Goal: Contribute content: Add original content to the website for others to see

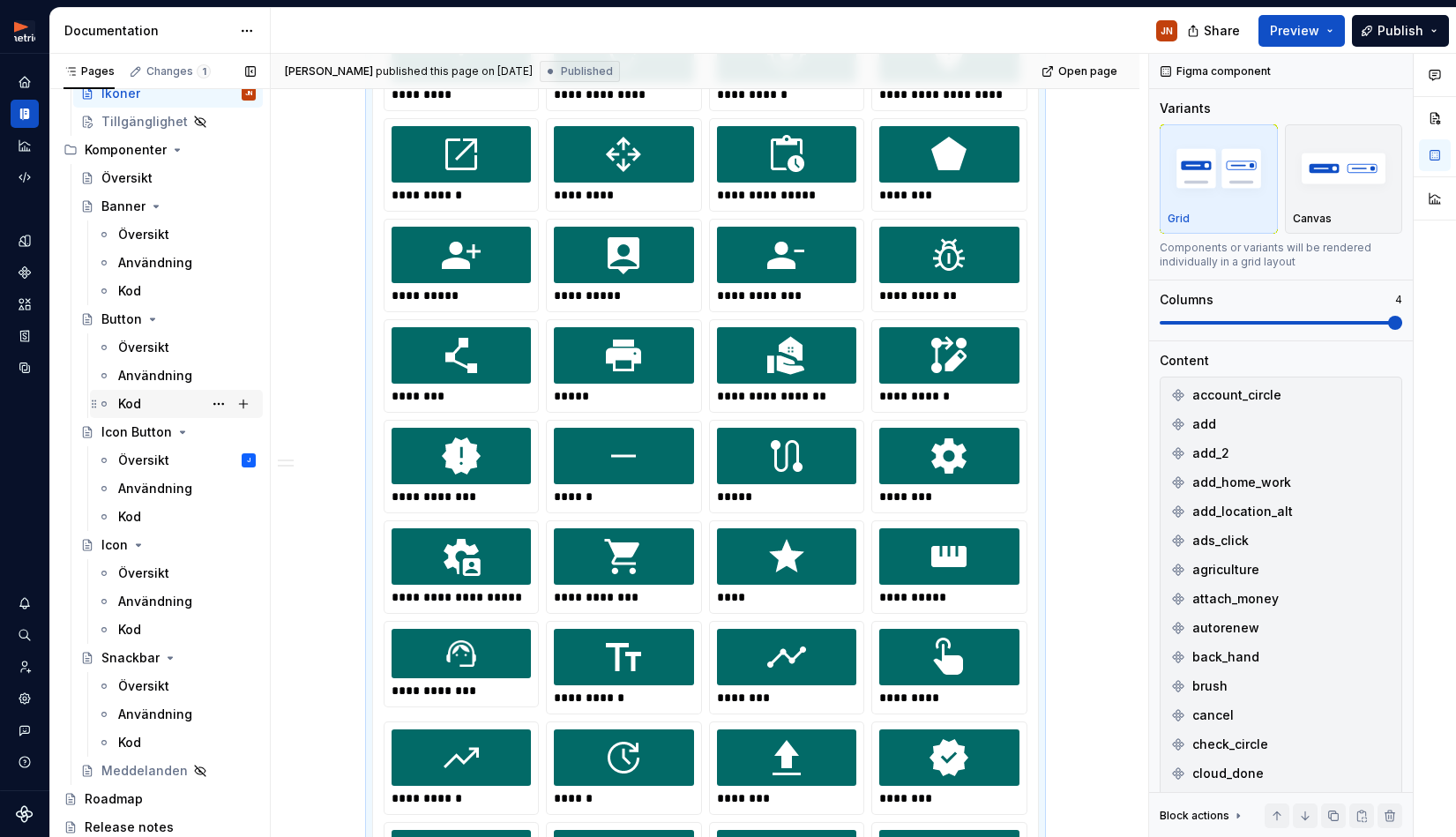
scroll to position [702, 0]
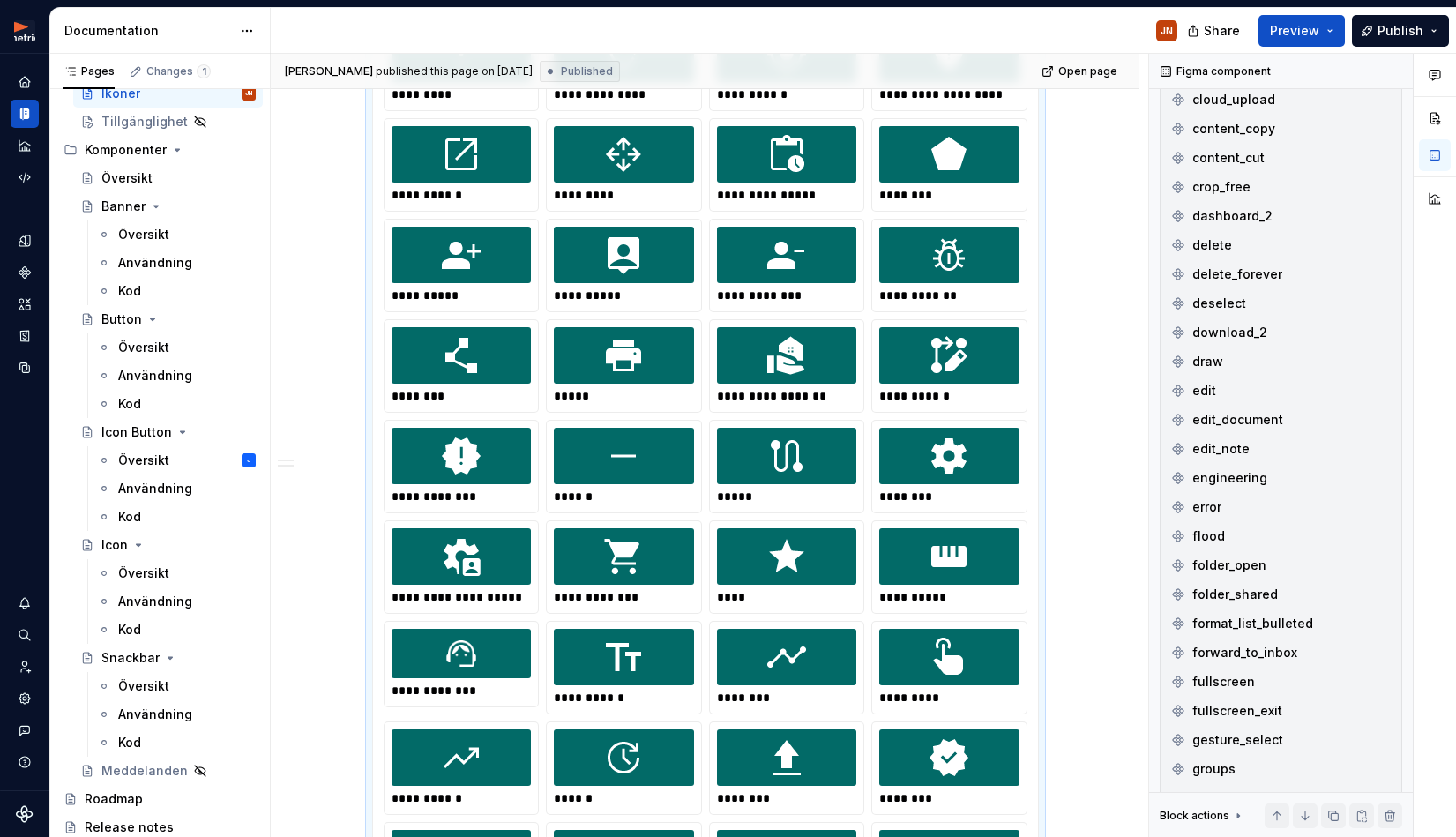
drag, startPoint x: 155, startPoint y: 451, endPoint x: 484, endPoint y: 472, distance: 329.7
click at [155, 452] on div "Översikt" at bounding box center [143, 460] width 51 height 17
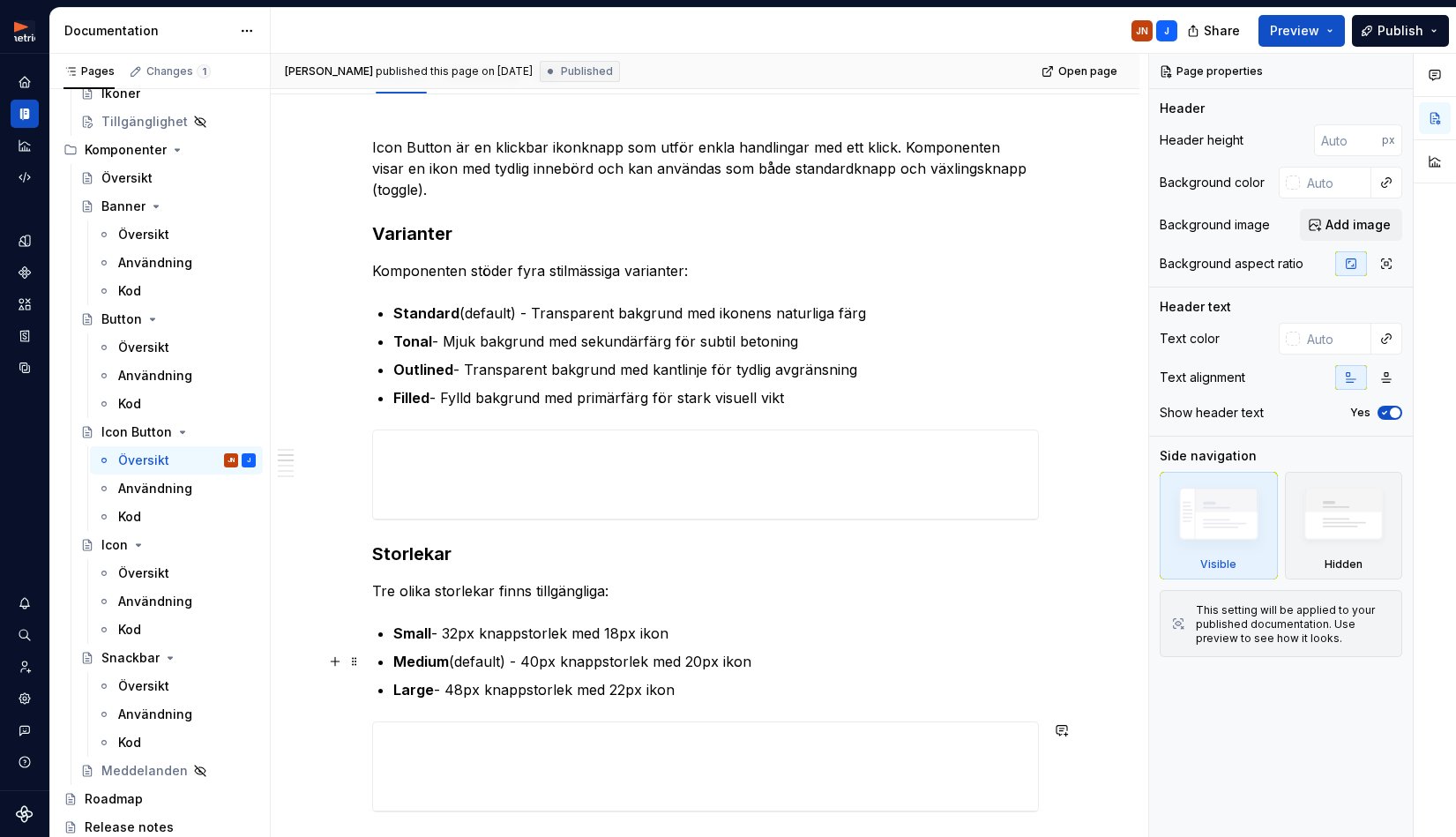
scroll to position [461, 0]
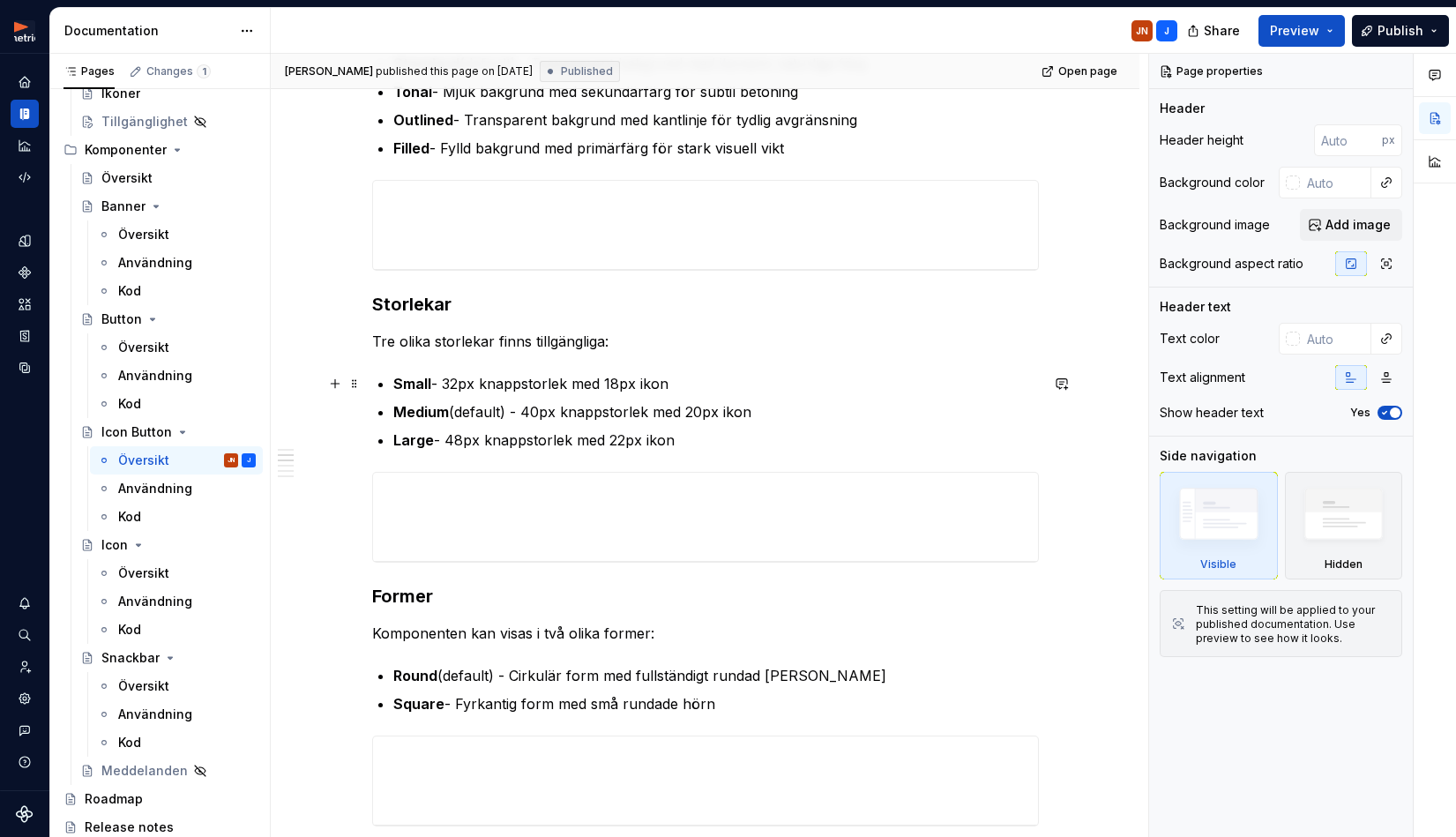
click at [461, 386] on p "Small - 32px knappstorlek med 18px ikon" at bounding box center [716, 384] width 645 height 21
type textarea "*"
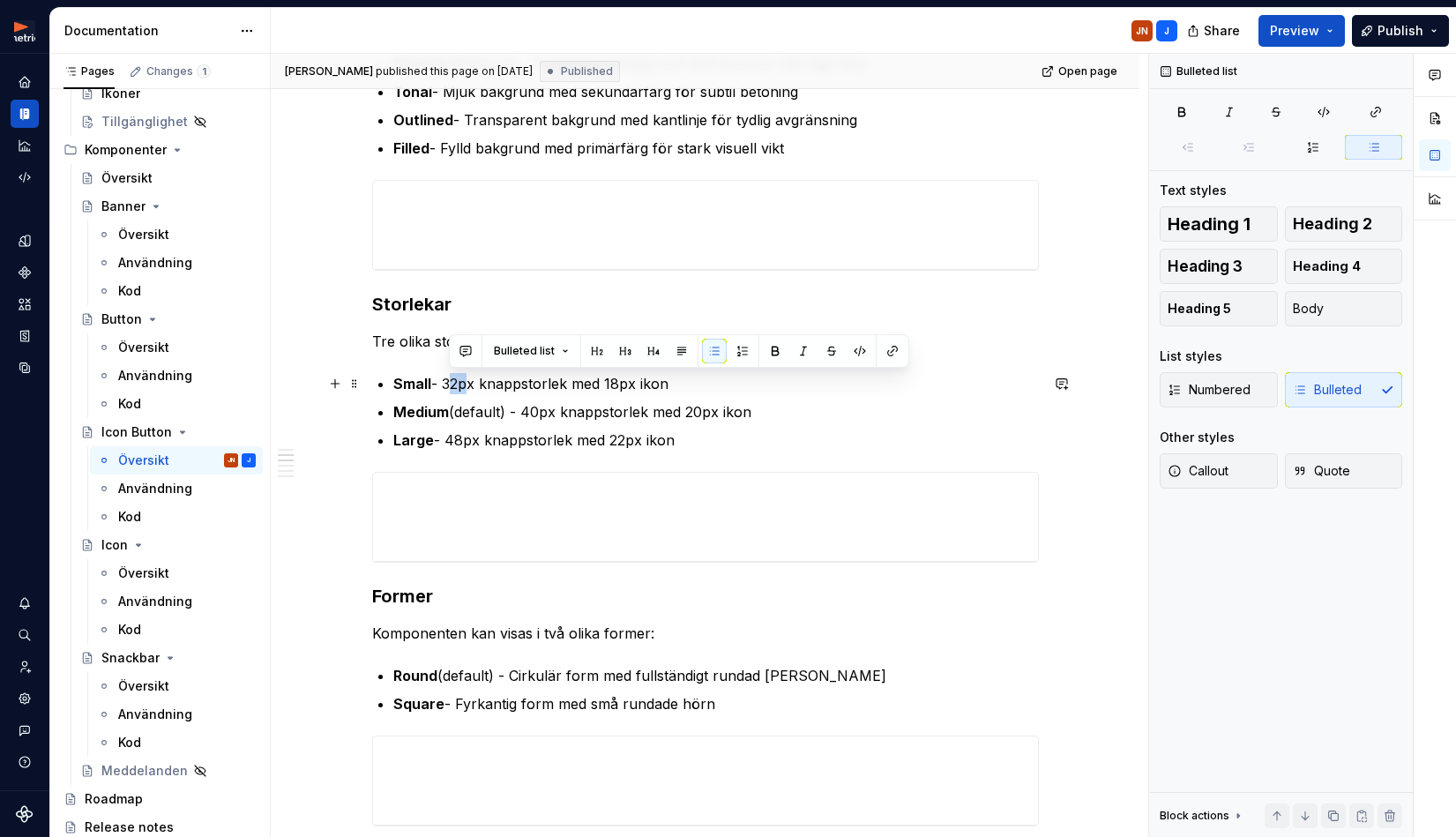
drag, startPoint x: 452, startPoint y: 388, endPoint x: 466, endPoint y: 386, distance: 14.1
click at [466, 386] on p "Small - 32px knappstorlek med 18px ikon" at bounding box center [716, 384] width 645 height 21
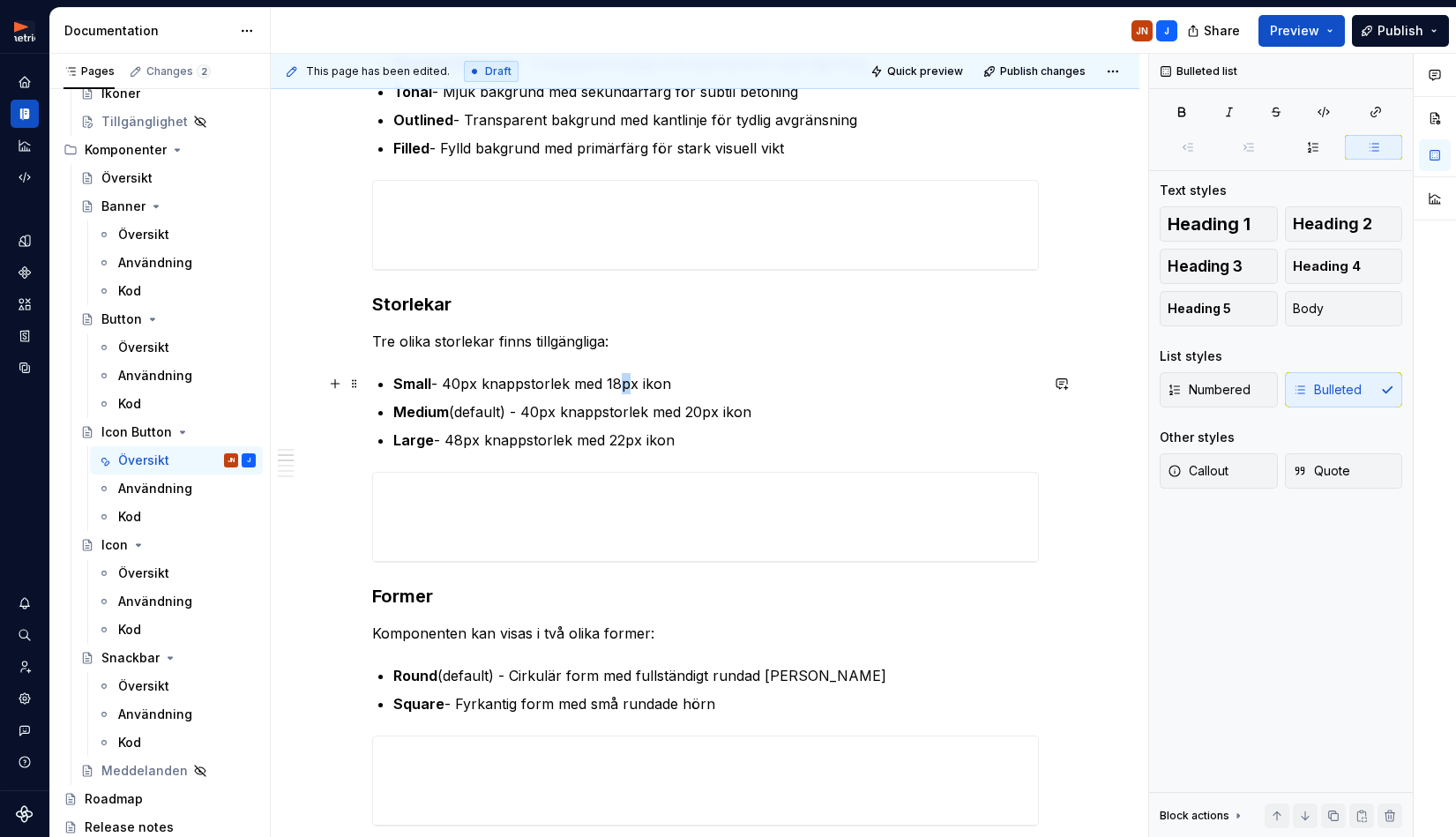
click at [623, 383] on p "Small - 40px knappstorlek med 18px ikon" at bounding box center [716, 384] width 645 height 21
drag, startPoint x: 528, startPoint y: 415, endPoint x: 542, endPoint y: 415, distance: 14.0
click at [542, 415] on p "Medium (default) - 40px knappstorlek med 20px ikon" at bounding box center [716, 412] width 645 height 21
drag, startPoint x: 690, startPoint y: 417, endPoint x: 703, endPoint y: 413, distance: 13.6
click at [703, 413] on p "Medium (default) - 48px knappstorlek med 20px ikon" at bounding box center [716, 412] width 645 height 21
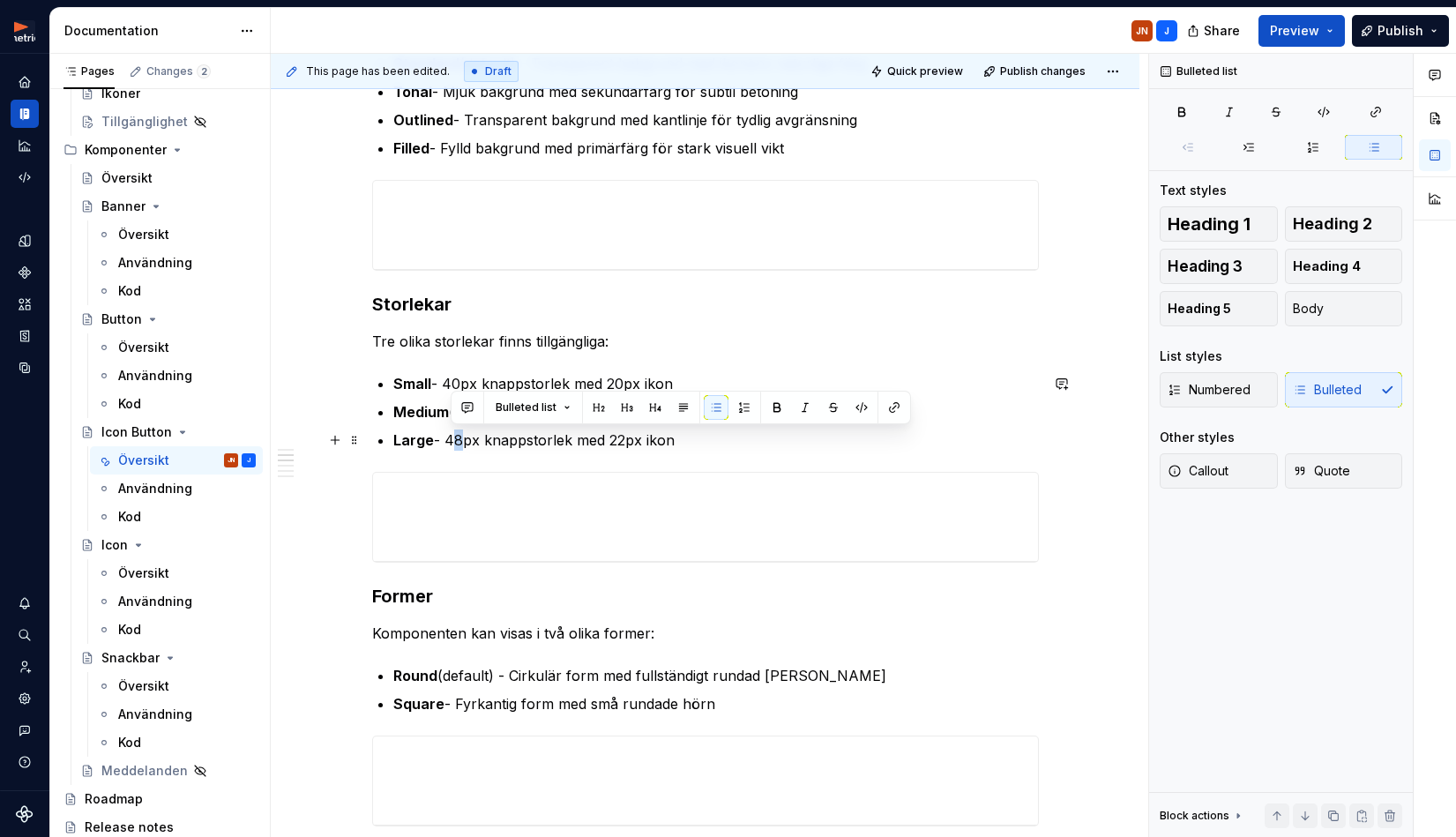
drag, startPoint x: 454, startPoint y: 446, endPoint x: 464, endPoint y: 442, distance: 10.8
click at [464, 442] on p "Large - 48px knappstorlek med 22px ikon" at bounding box center [716, 440] width 645 height 21
drag, startPoint x: 609, startPoint y: 440, endPoint x: 628, endPoint y: 439, distance: 19.0
click at [628, 438] on p "Large - 64px knappstorlek med 22px ikon" at bounding box center [716, 440] width 645 height 21
click at [741, 422] on ul "Small - 40px knappstorlek med 20px ikon Medium (default) - 48px knappstorlek me…" at bounding box center [716, 412] width 645 height 78
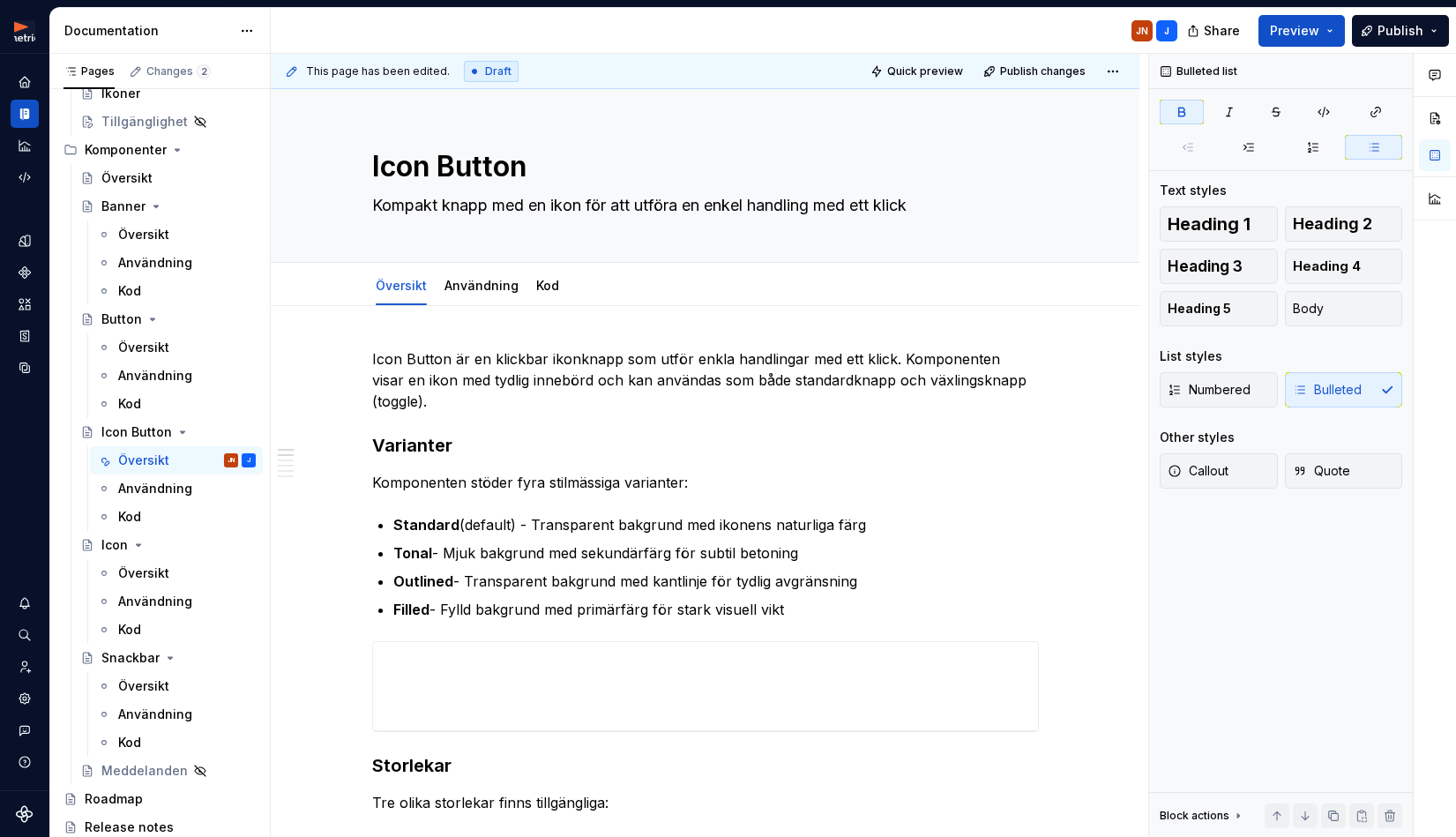
scroll to position [0, 0]
click at [1395, 34] on span "Publish" at bounding box center [1400, 31] width 46 height 17
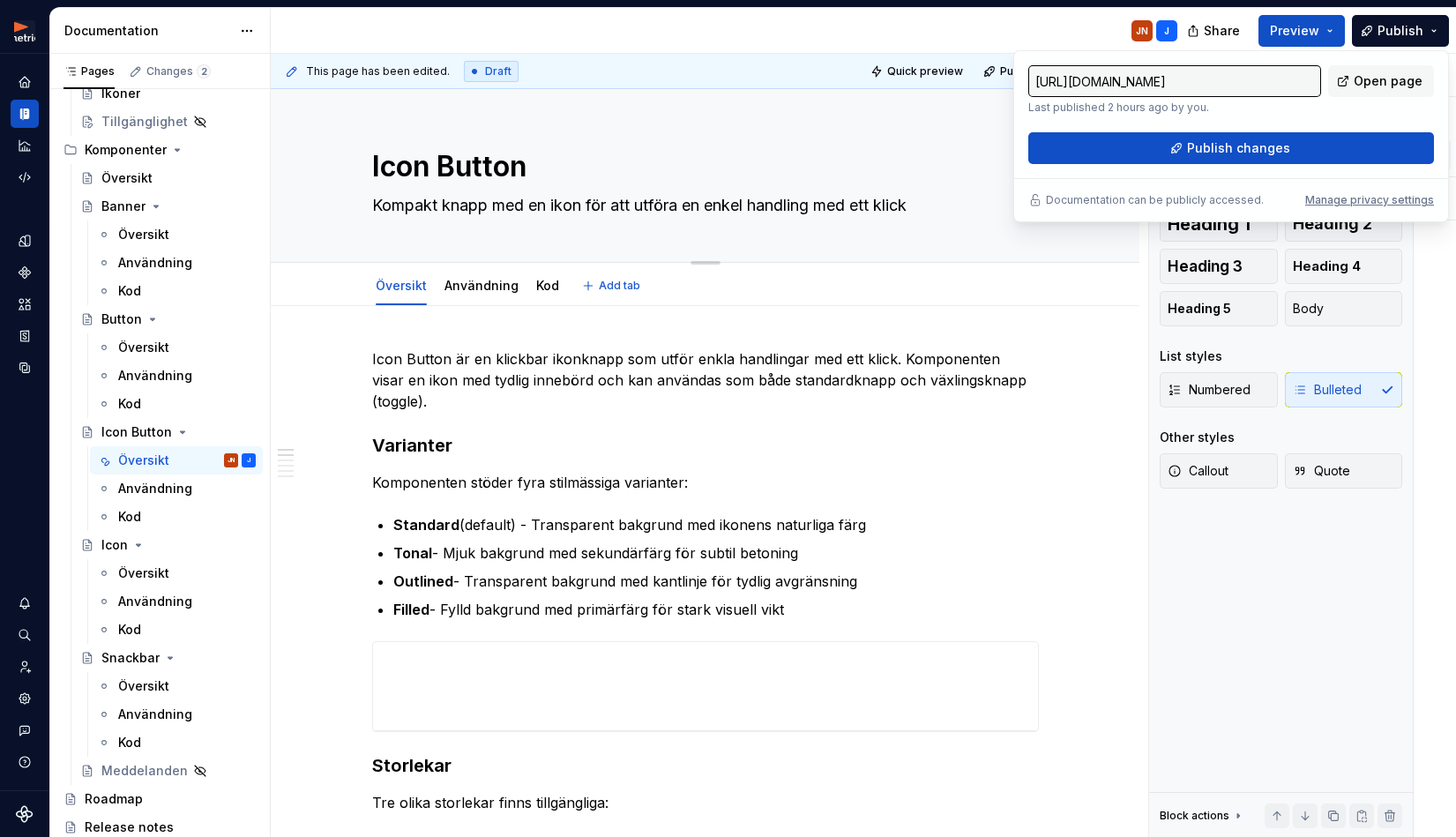
drag, startPoint x: 877, startPoint y: 177, endPoint x: 896, endPoint y: 159, distance: 26.2
click at [879, 173] on textarea "Icon Button" at bounding box center [701, 167] width 666 height 43
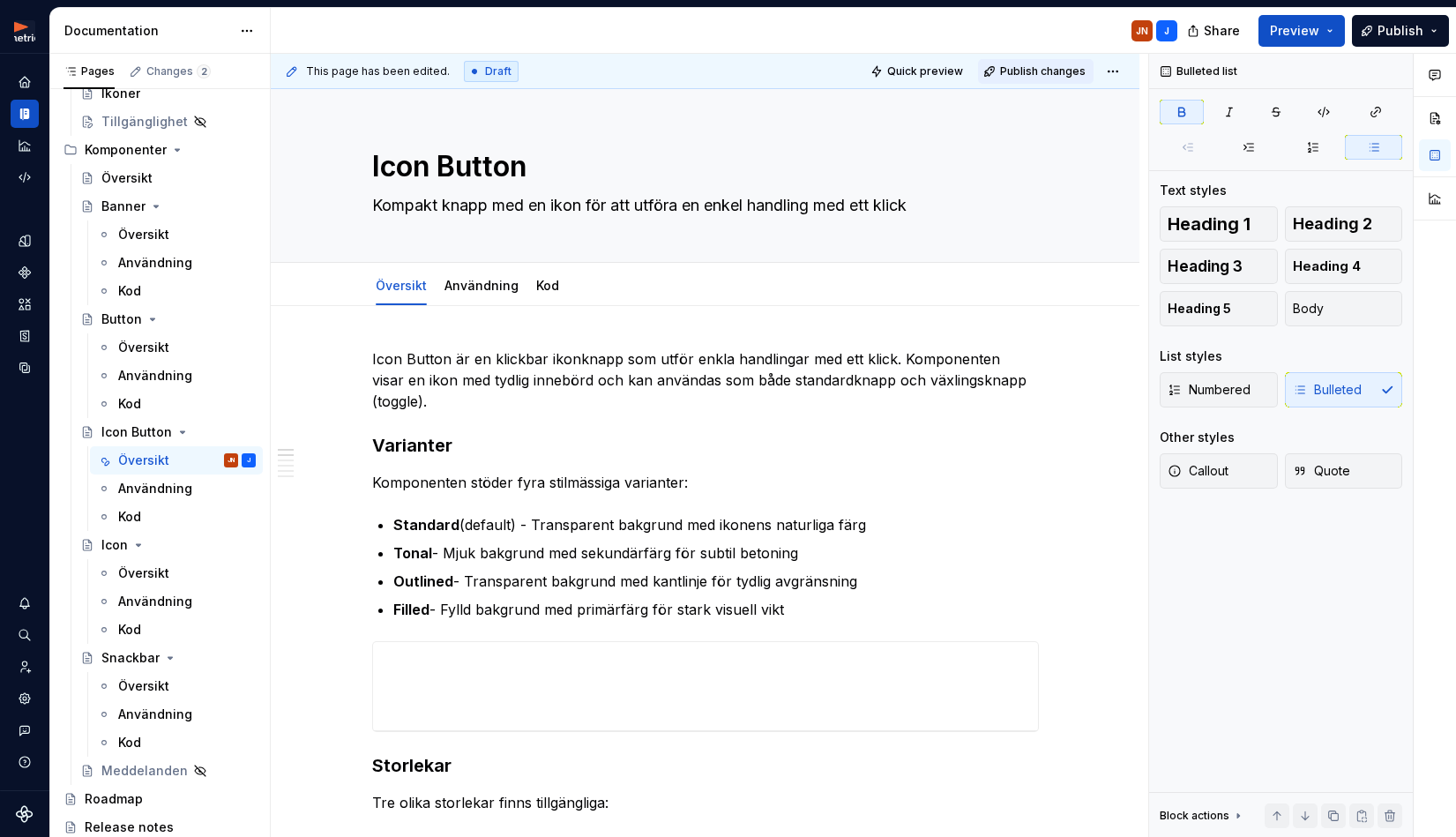
click at [1050, 77] on span "Publish changes" at bounding box center [1042, 71] width 85 height 15
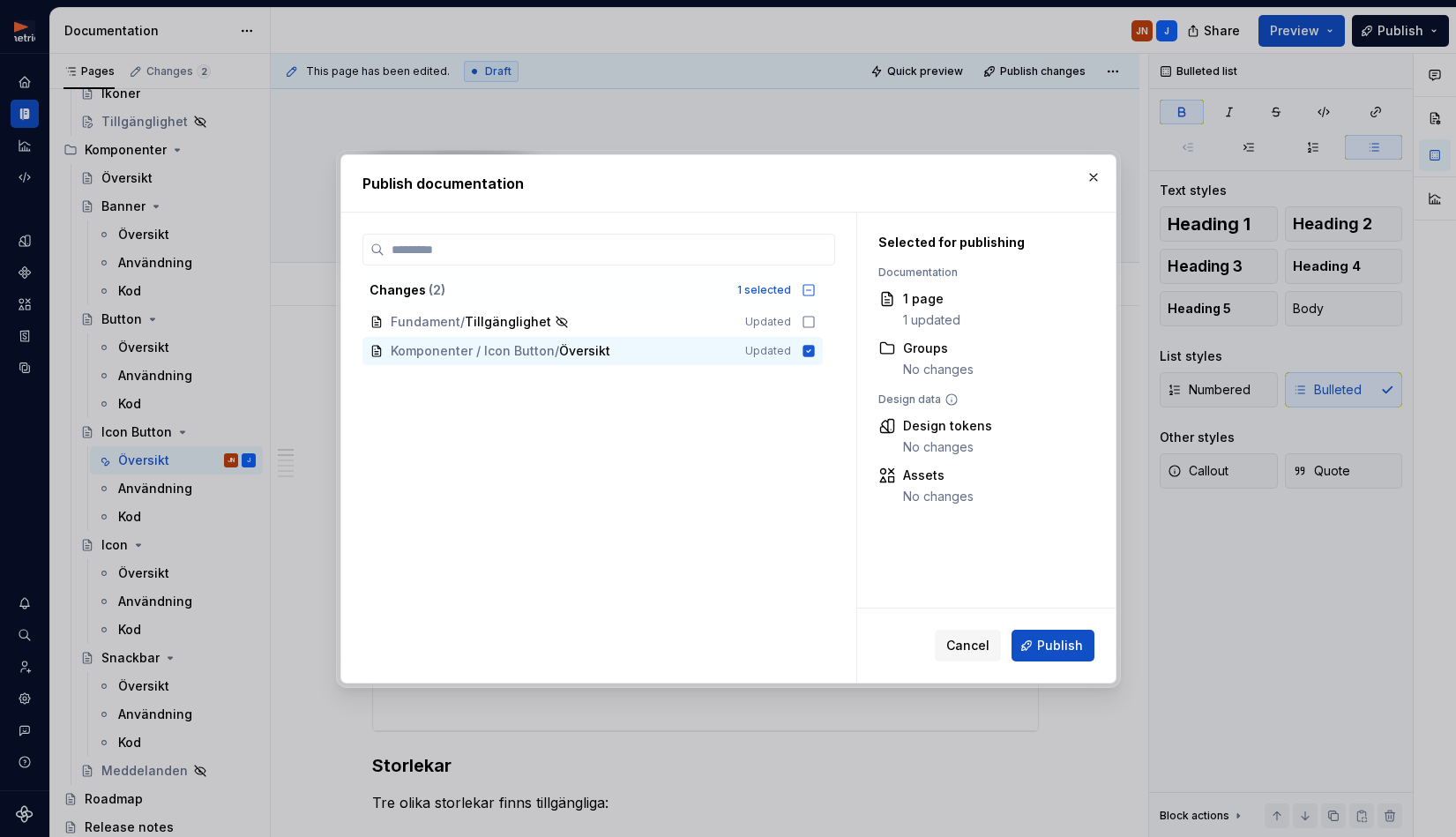
click at [1048, 643] on span "Publish" at bounding box center [1059, 645] width 46 height 17
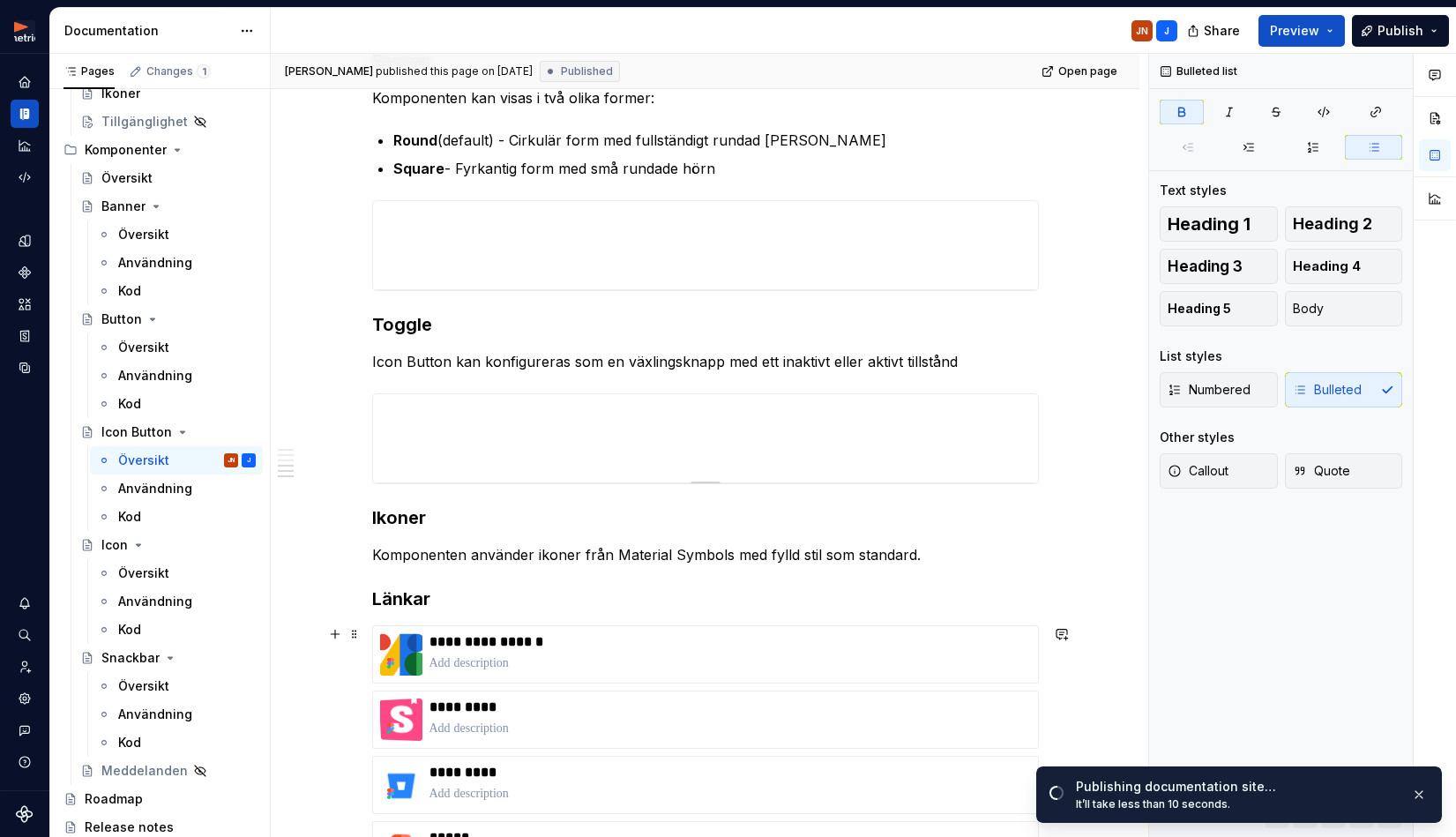
scroll to position [885, 0]
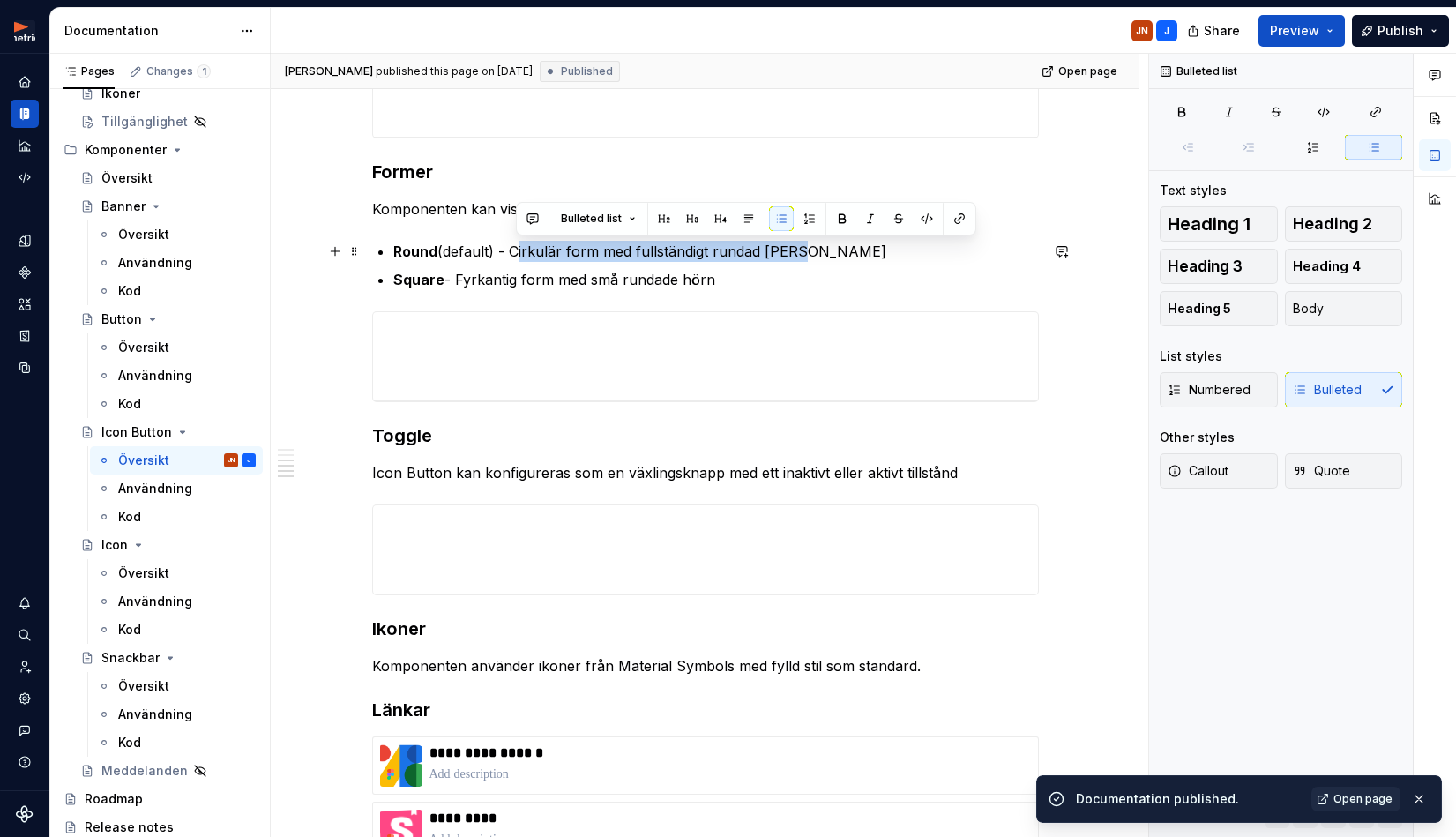
drag, startPoint x: 516, startPoint y: 257, endPoint x: 809, endPoint y: 244, distance: 293.3
click at [809, 244] on p "Round (default) - Cirkulär form med fullständigt rundad [PERSON_NAME]" at bounding box center [716, 251] width 645 height 21
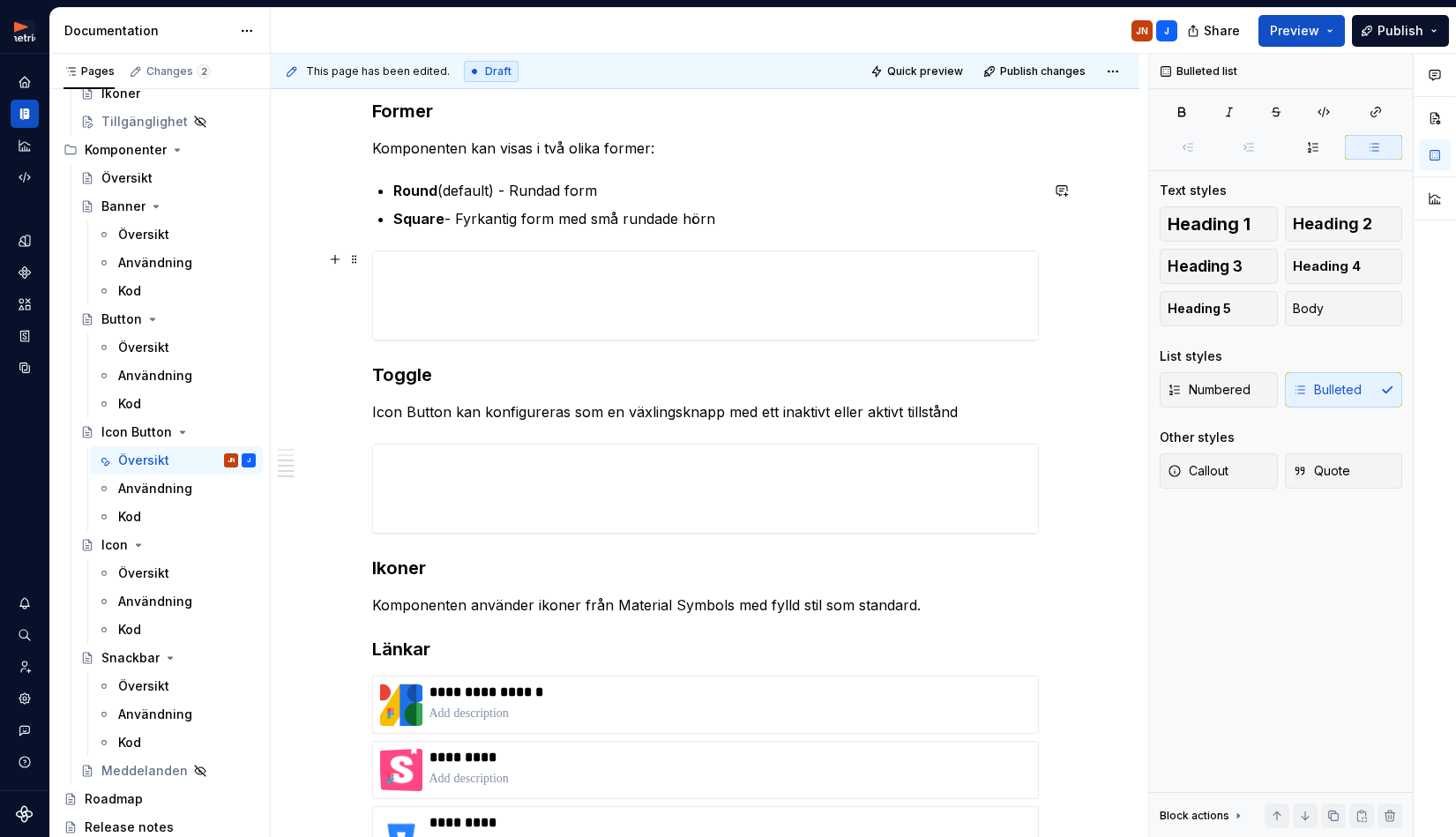
scroll to position [948, 0]
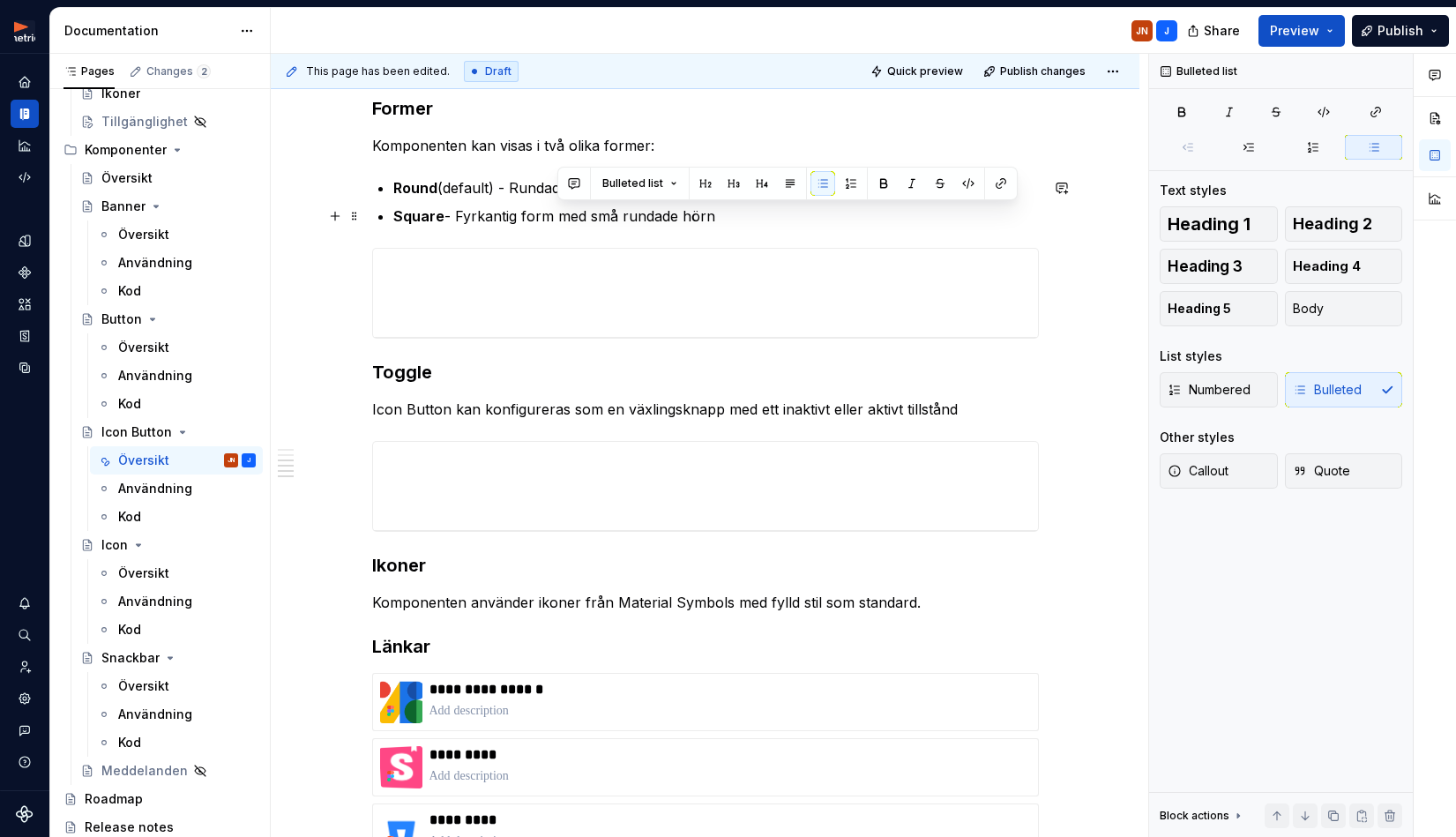
drag, startPoint x: 556, startPoint y: 219, endPoint x: 722, endPoint y: 221, distance: 166.0
click at [722, 221] on p "Square - Fyrkantig form med små rundade hörn" at bounding box center [716, 216] width 645 height 21
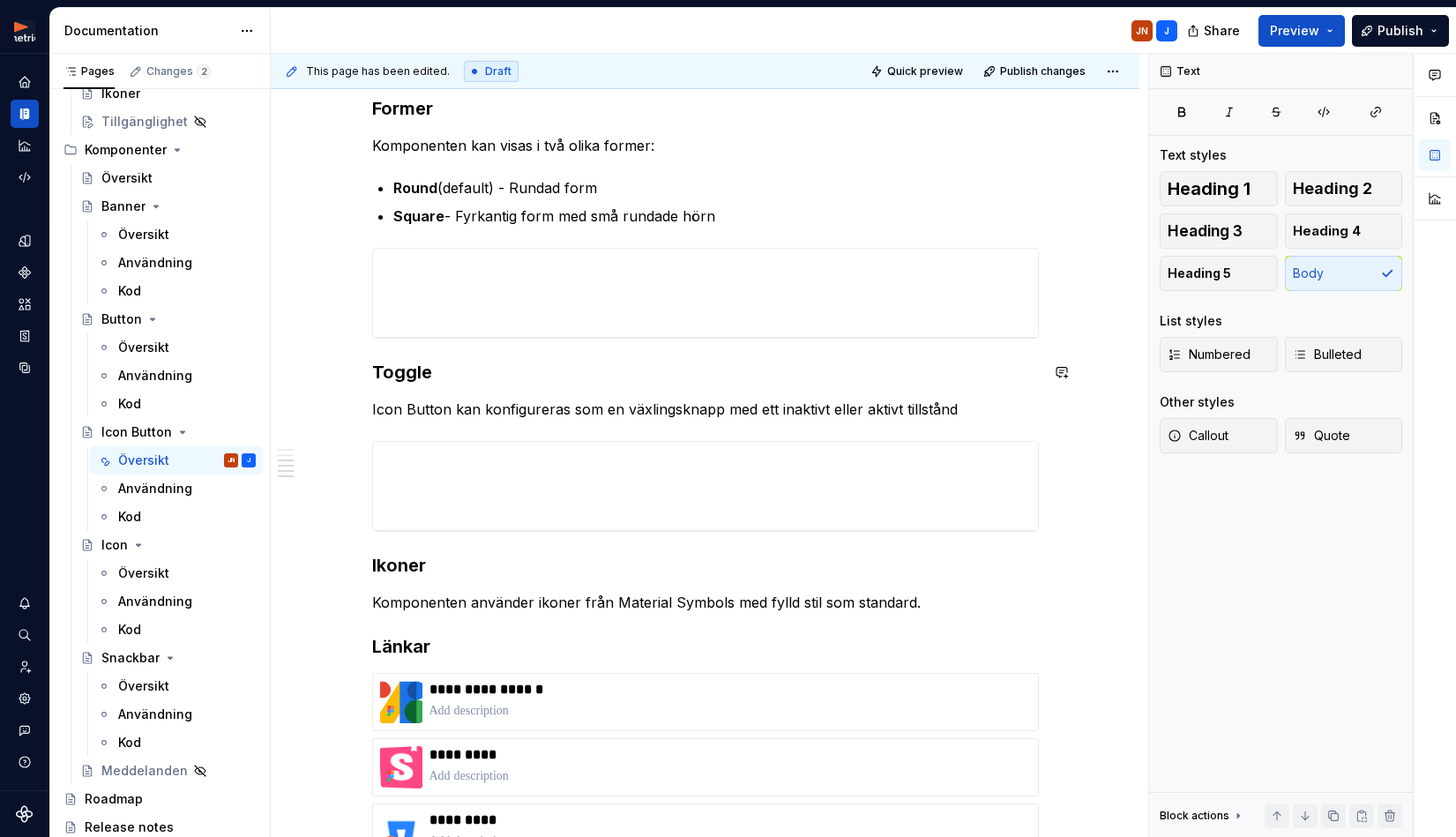
click at [594, 395] on div "**********" at bounding box center [705, 229] width 666 height 1659
click at [525, 189] on p "Round (default) - Rundad form" at bounding box center [716, 188] width 645 height 21
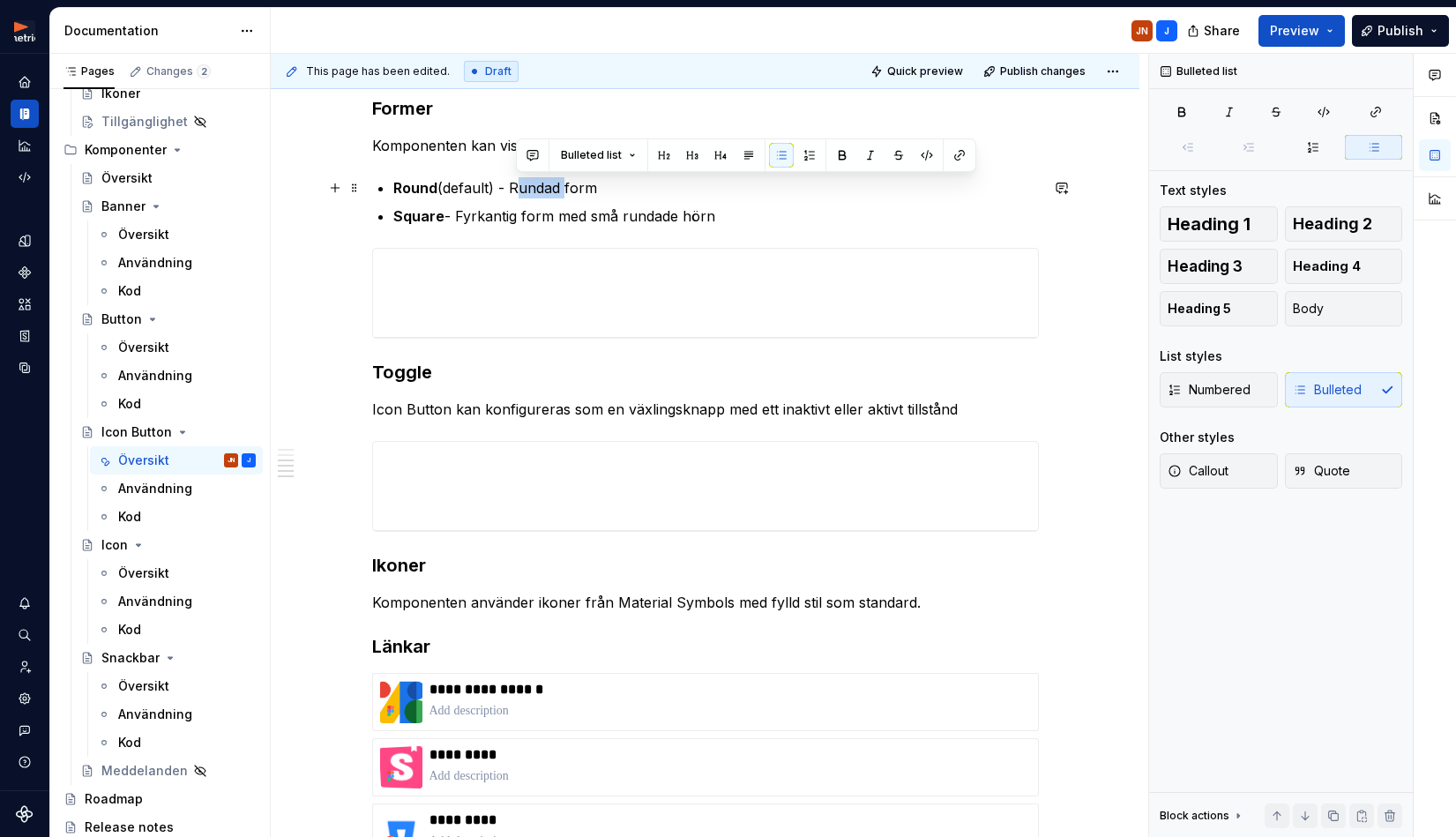
click at [525, 189] on p "Round (default) - Rundad form" at bounding box center [716, 188] width 645 height 21
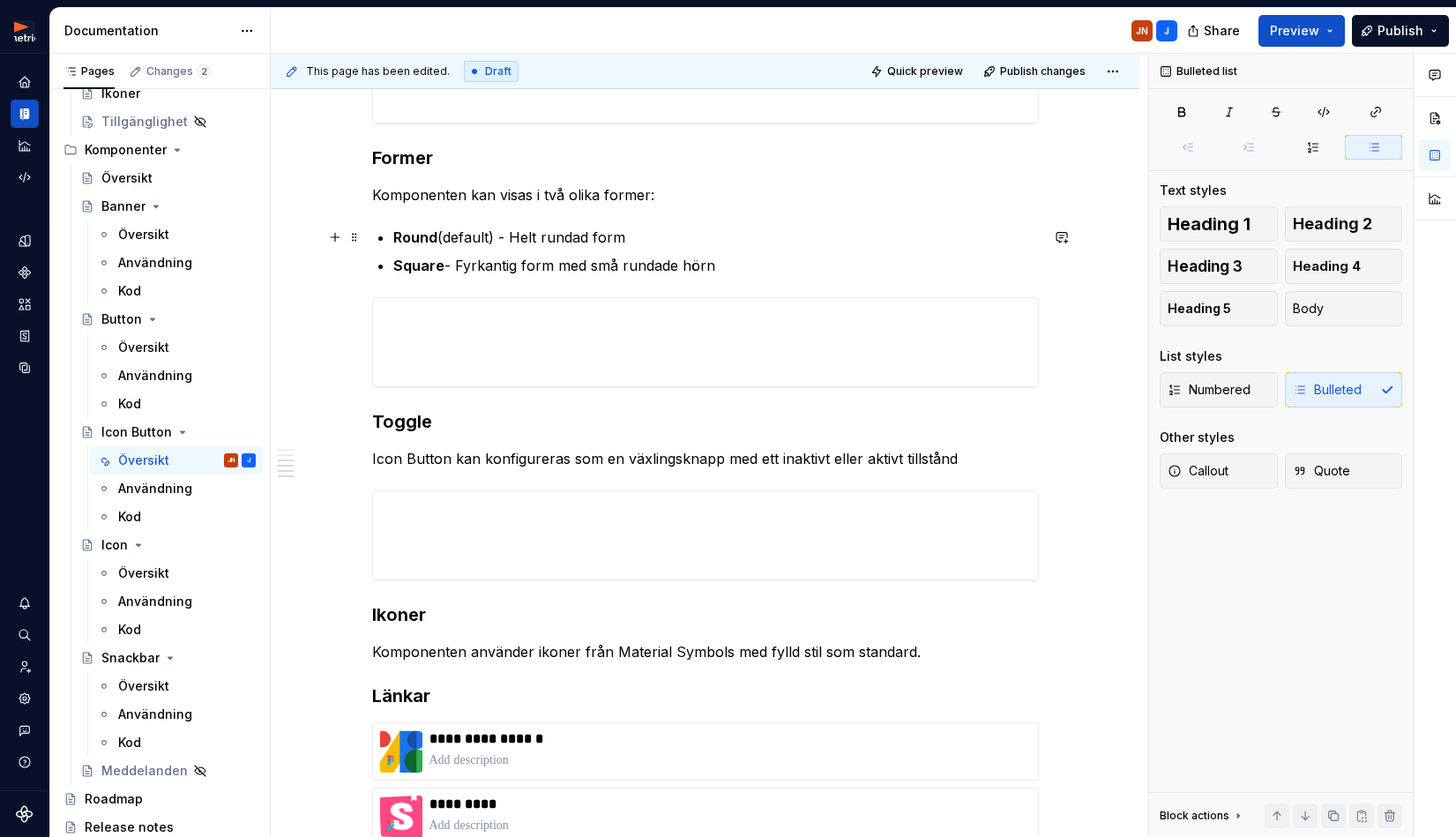
scroll to position [897, 0]
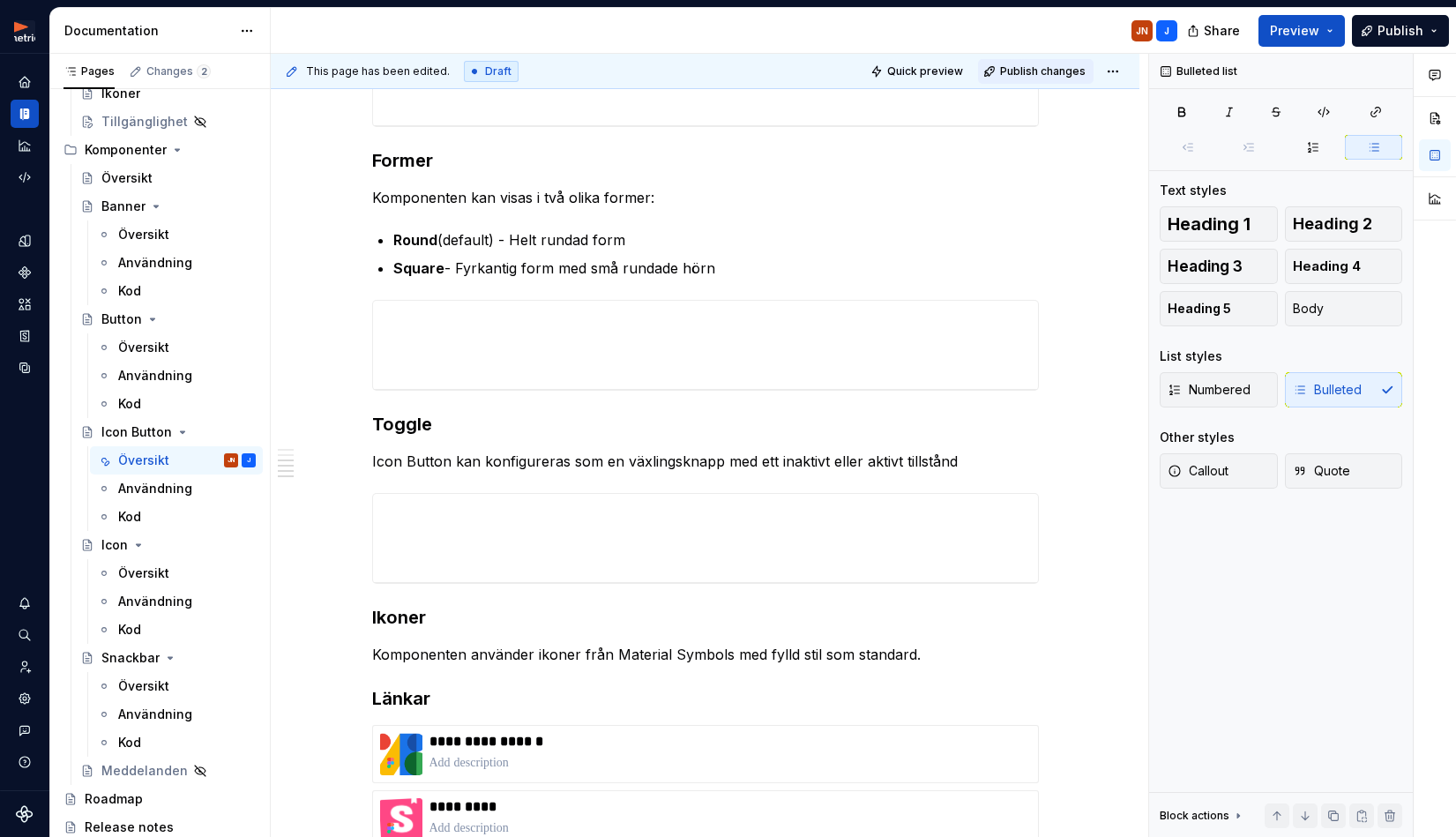
click at [1042, 73] on span "Publish changes" at bounding box center [1042, 71] width 85 height 15
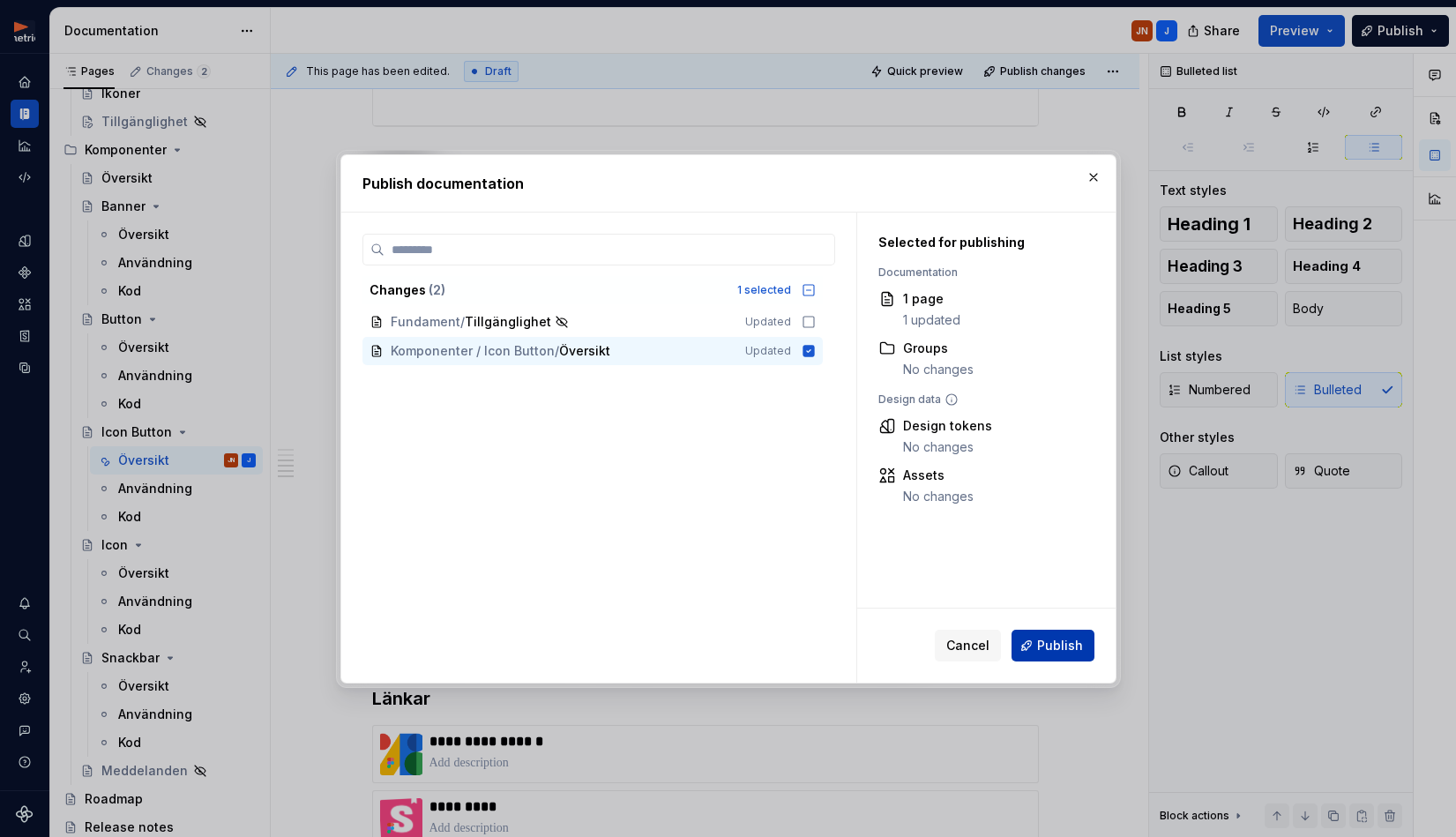
click at [1066, 647] on span "Publish" at bounding box center [1059, 645] width 46 height 17
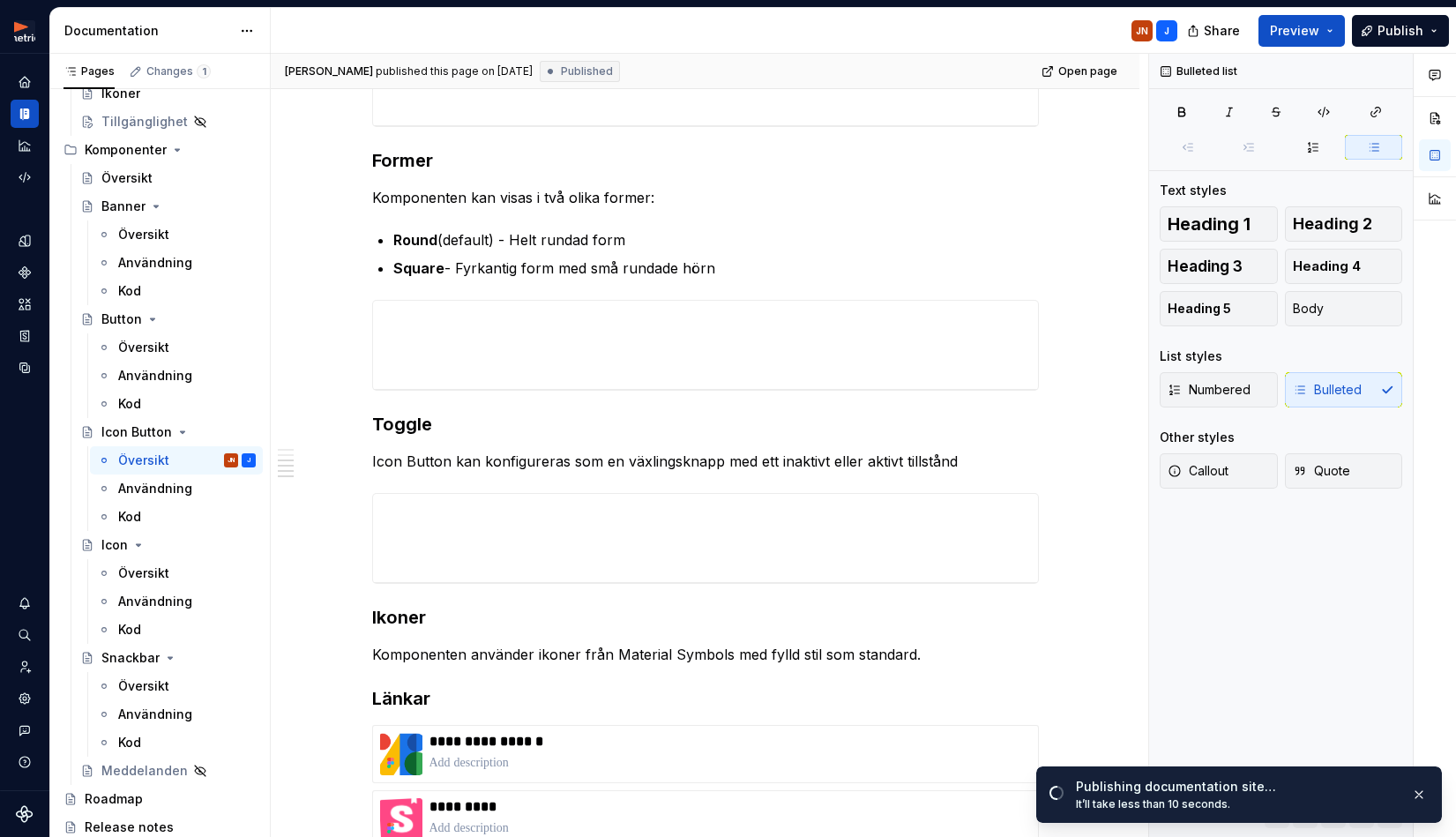
type textarea "*"
